Goal: Task Accomplishment & Management: Complete application form

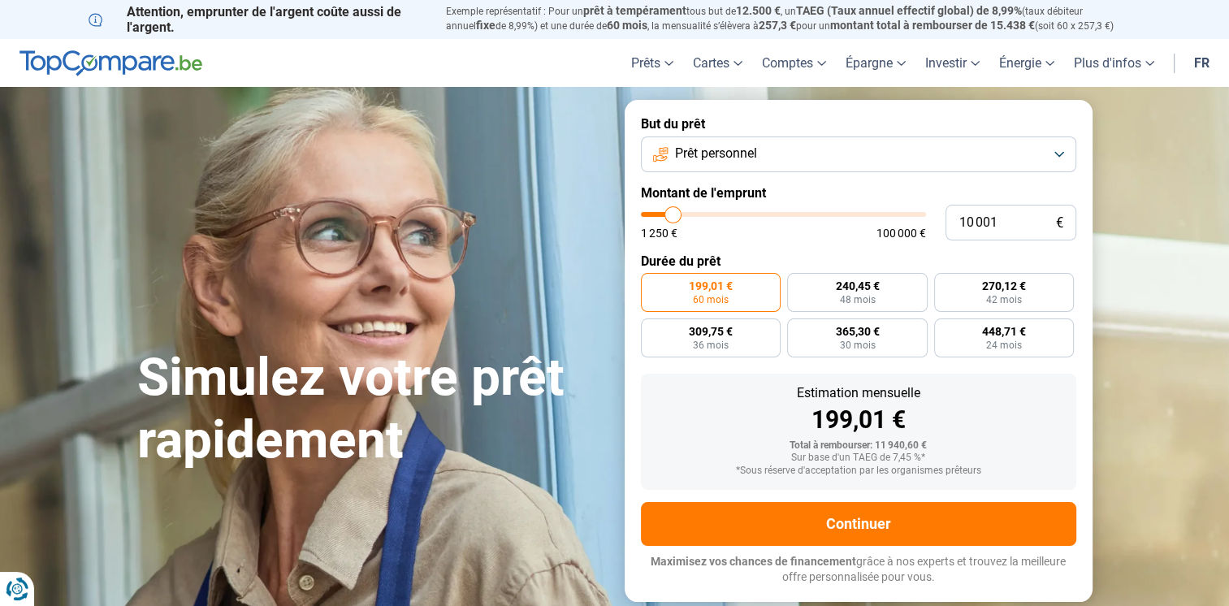
click at [901, 236] on span "100 000 €" at bounding box center [901, 232] width 50 height 11
click at [732, 301] on label "199,01 € 60 mois" at bounding box center [711, 292] width 140 height 39
click at [651, 283] on input "199,01 € 60 mois" at bounding box center [646, 278] width 11 height 11
click at [732, 302] on label "199,01 € 60 mois" at bounding box center [711, 292] width 140 height 39
click at [651, 283] on input "199,01 € 60 mois" at bounding box center [646, 278] width 11 height 11
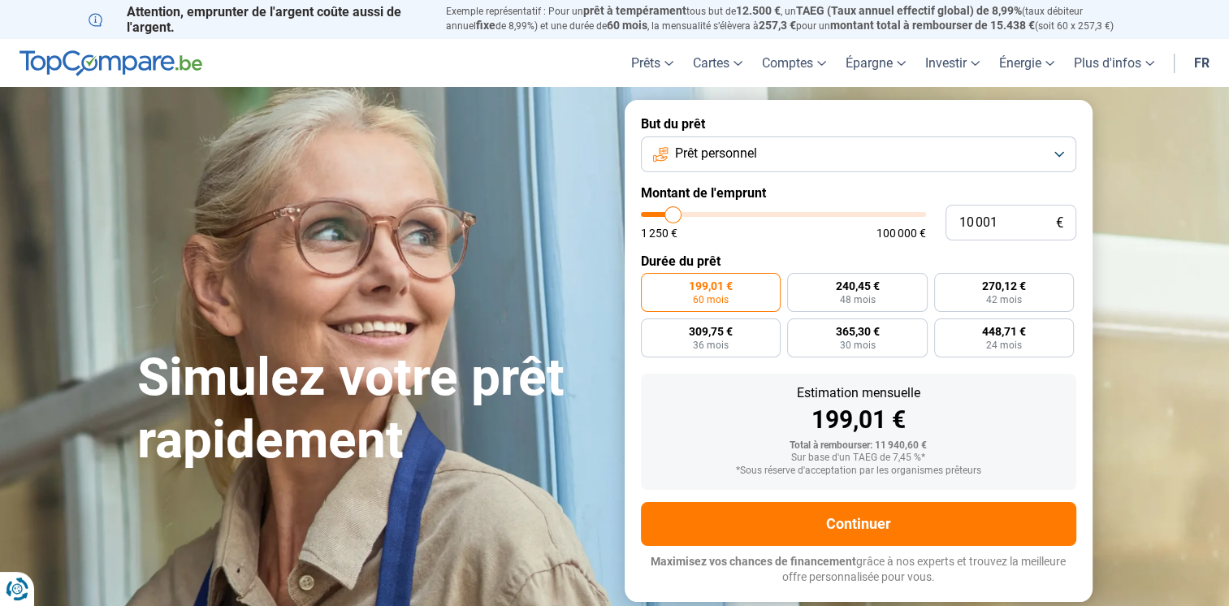
click at [738, 284] on label "199,01 € 60 mois" at bounding box center [711, 292] width 140 height 39
click at [651, 283] on input "199,01 € 60 mois" at bounding box center [646, 278] width 11 height 11
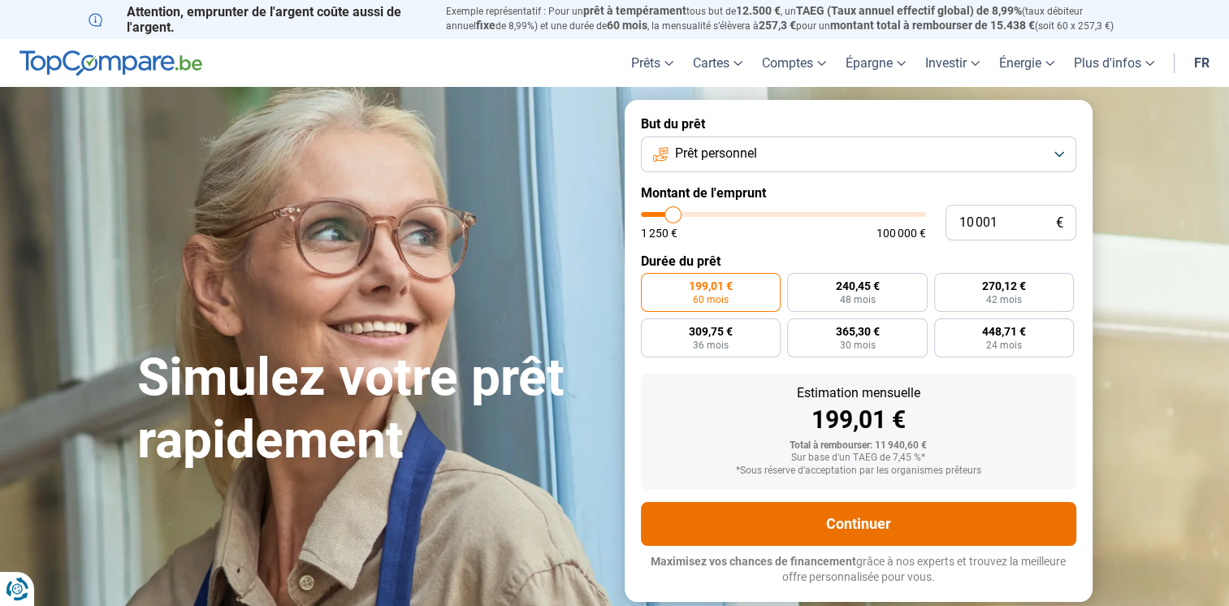
click at [798, 526] on button "Continuer" at bounding box center [858, 524] width 435 height 44
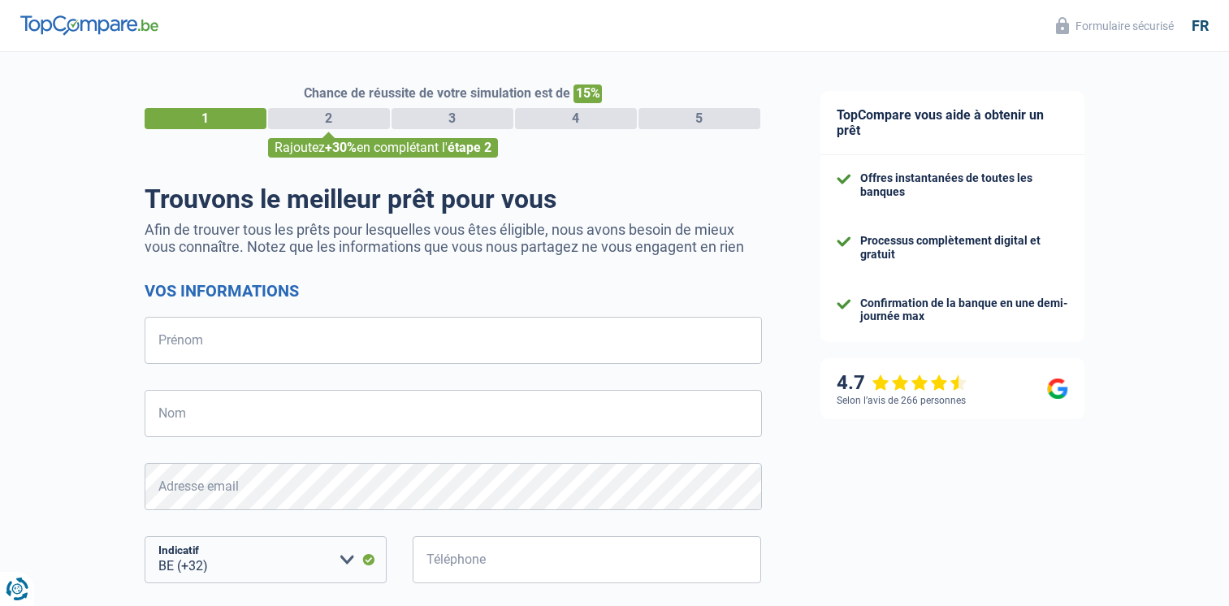
select select "32"
